Goal: Browse casually: Explore the website without a specific task or goal

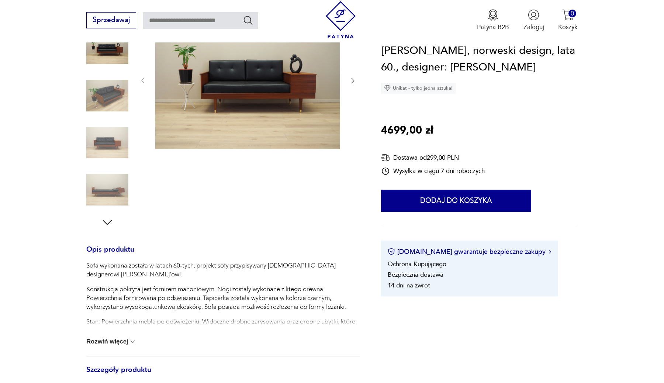
click at [350, 83] on icon "button" at bounding box center [352, 80] width 7 height 7
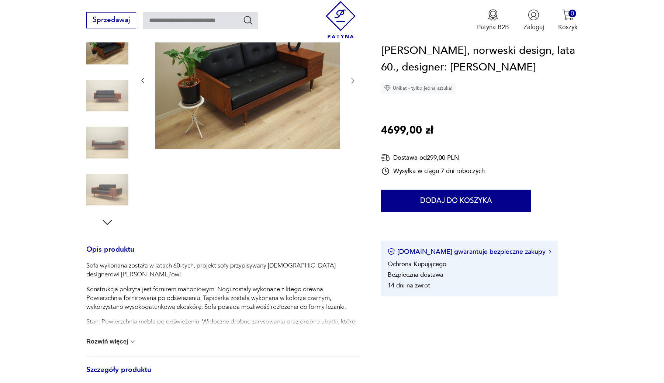
click at [350, 83] on icon "button" at bounding box center [352, 80] width 7 height 7
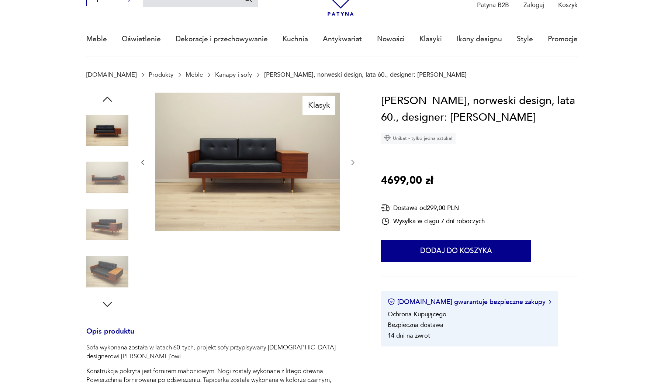
scroll to position [29, 0]
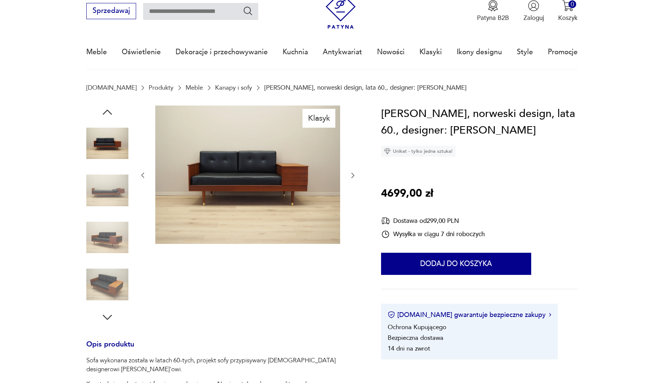
click at [354, 177] on icon "button" at bounding box center [352, 174] width 7 height 7
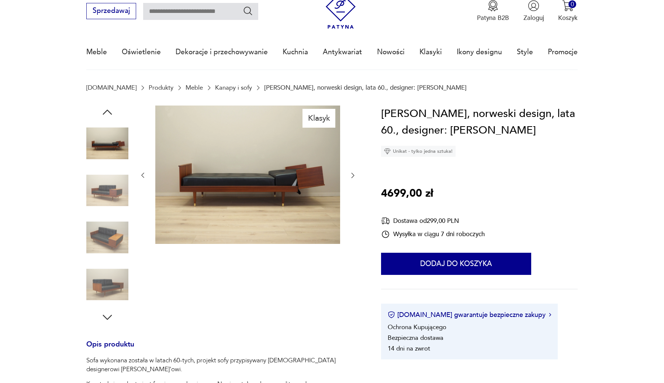
click at [354, 177] on icon "button" at bounding box center [352, 174] width 7 height 7
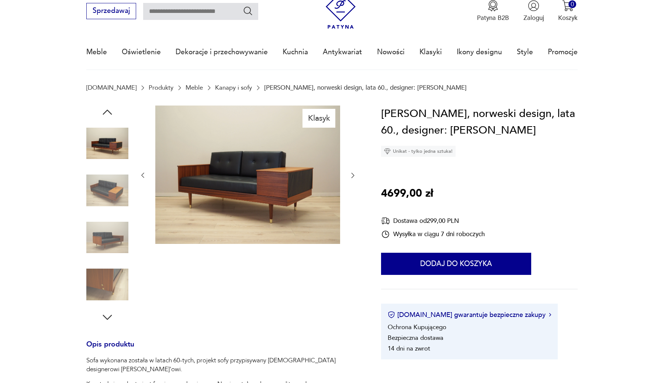
click at [354, 177] on icon "button" at bounding box center [352, 174] width 7 height 7
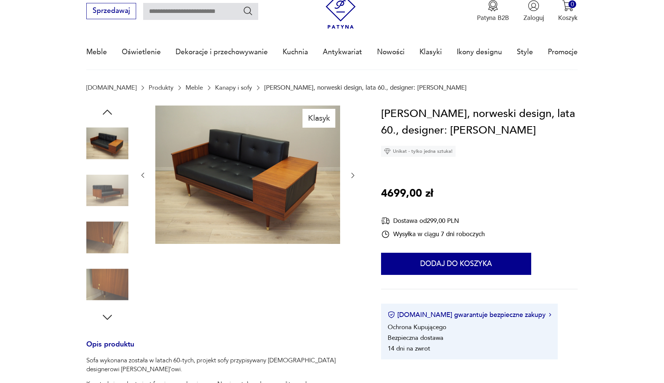
click at [354, 177] on icon "button" at bounding box center [352, 174] width 7 height 7
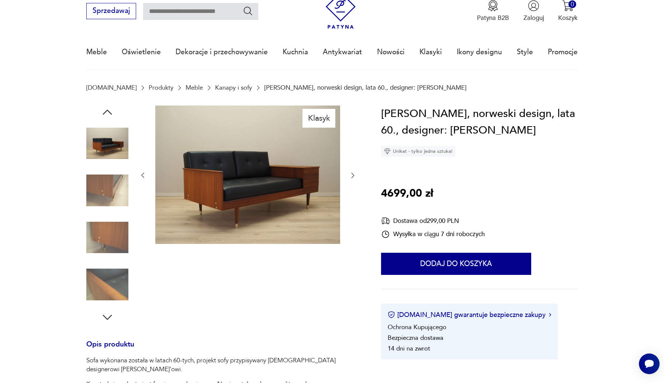
scroll to position [0, 0]
click at [354, 177] on icon "button" at bounding box center [352, 174] width 7 height 7
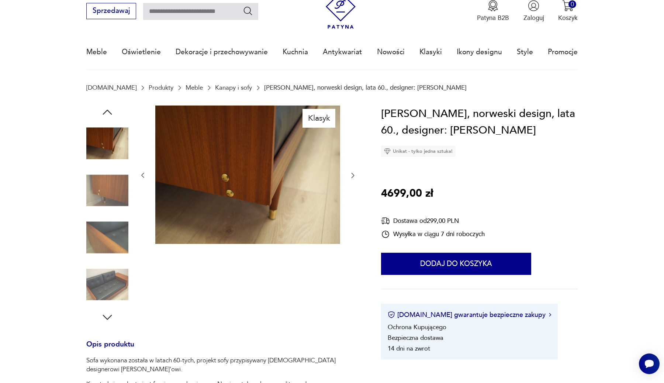
click at [354, 177] on icon "button" at bounding box center [352, 174] width 7 height 7
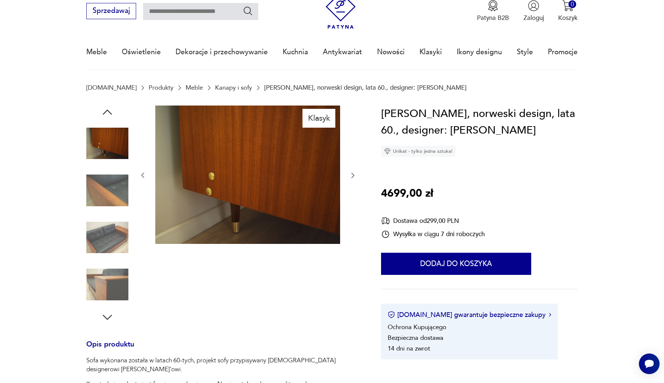
click at [354, 177] on icon "button" at bounding box center [352, 174] width 7 height 7
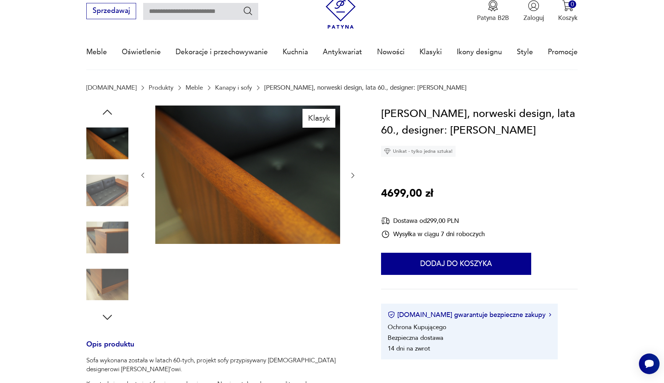
click at [354, 177] on icon "button" at bounding box center [352, 174] width 7 height 7
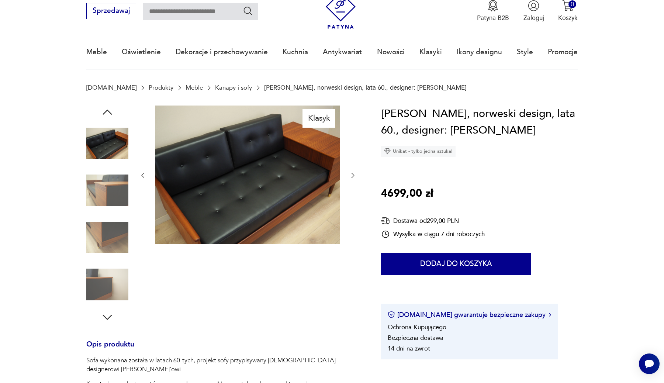
click at [354, 177] on icon "button" at bounding box center [352, 174] width 7 height 7
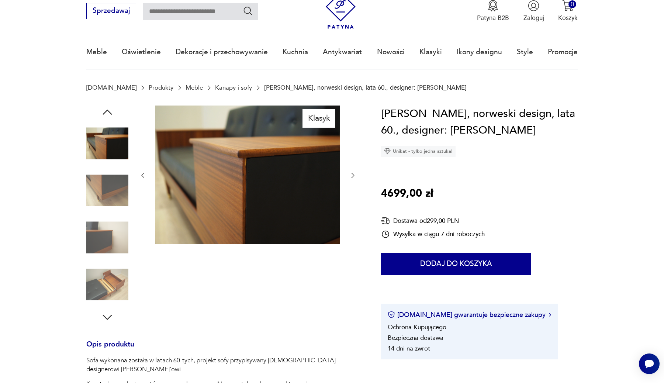
click at [541, 179] on div "[PERSON_NAME], norweski design, lata 60., designer: [PERSON_NAME] Unikat - tylk…" at bounding box center [479, 232] width 197 height 254
